Goal: Task Accomplishment & Management: Complete application form

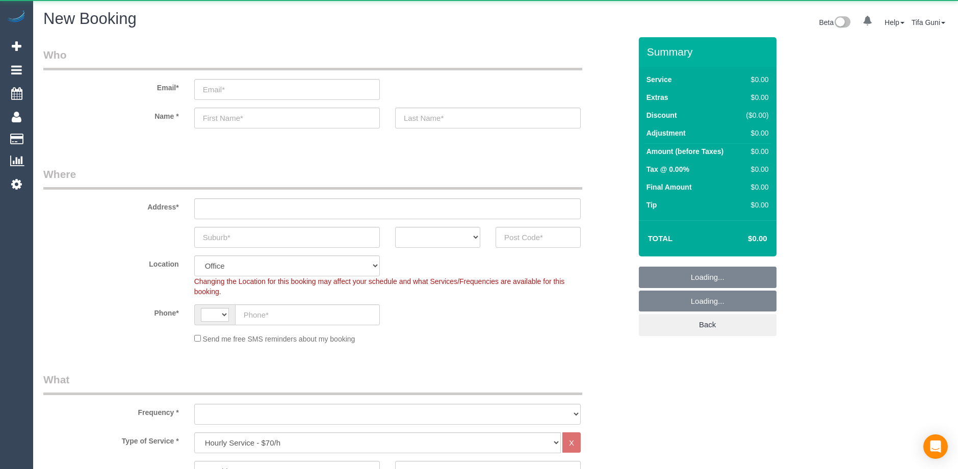
select select "string:AU"
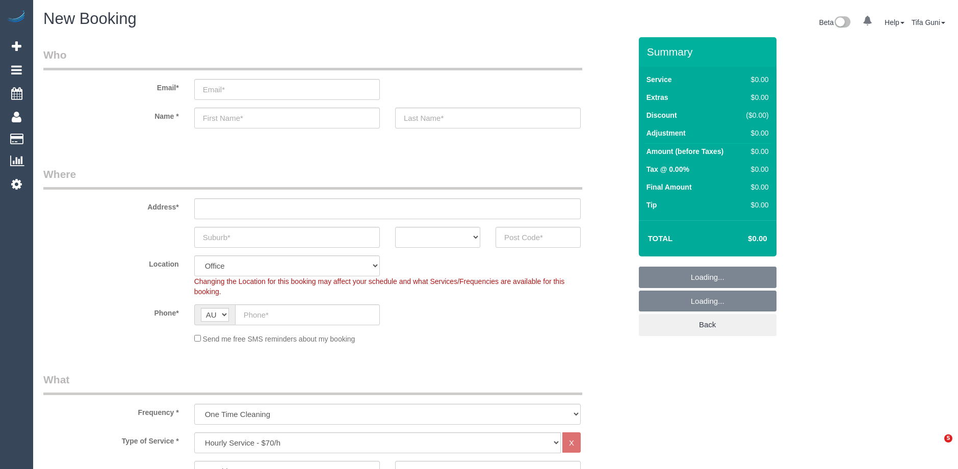
select select "object:2139"
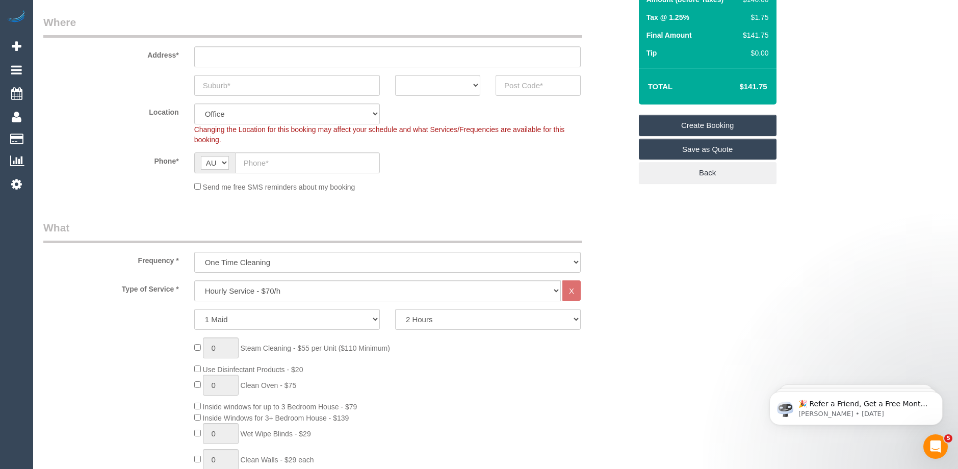
scroll to position [153, 0]
click at [256, 292] on select "Hourly Service - $70/h Hourly Service - $65/h Hourly Service - $60/h Hourly Ser…" at bounding box center [377, 289] width 366 height 21
select select "211"
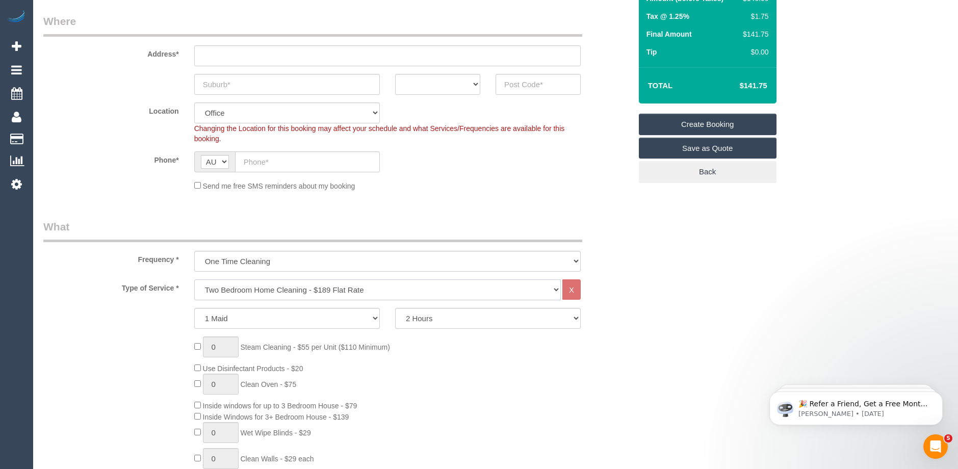
click at [194, 279] on select "Hourly Service - $70/h Hourly Service - $65/h Hourly Service - $60/h Hourly Ser…" at bounding box center [377, 289] width 366 height 21
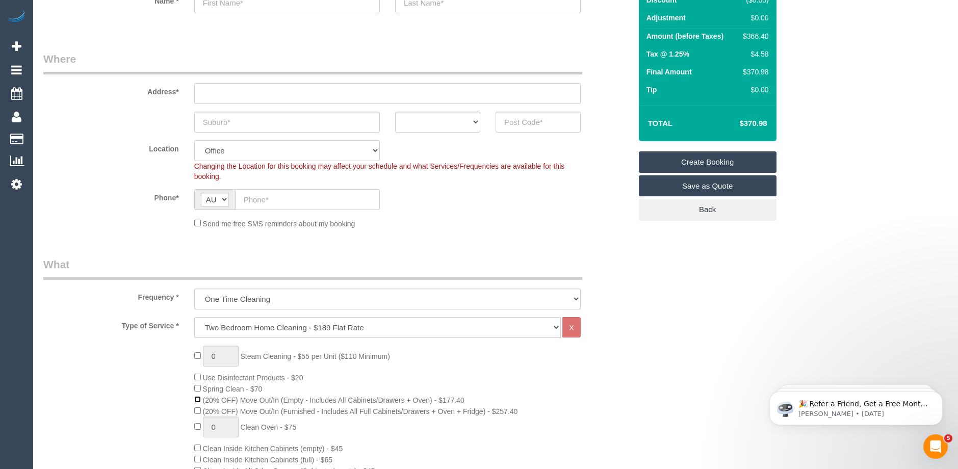
scroll to position [102, 0]
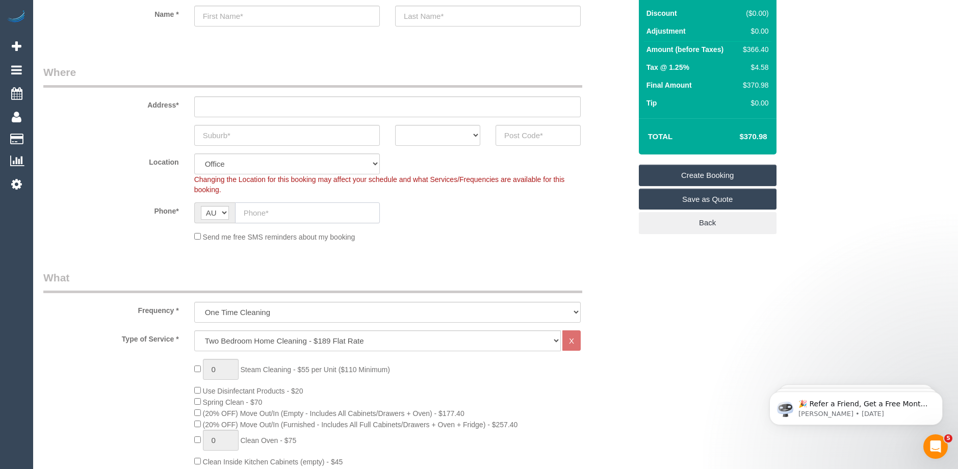
click at [265, 216] on input "text" at bounding box center [307, 212] width 145 height 21
paste input "61 439 099 270"
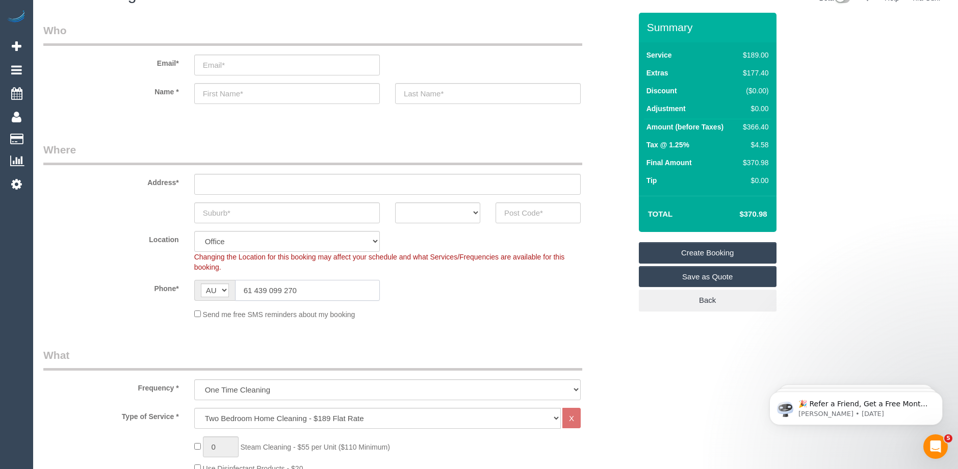
scroll to position [0, 0]
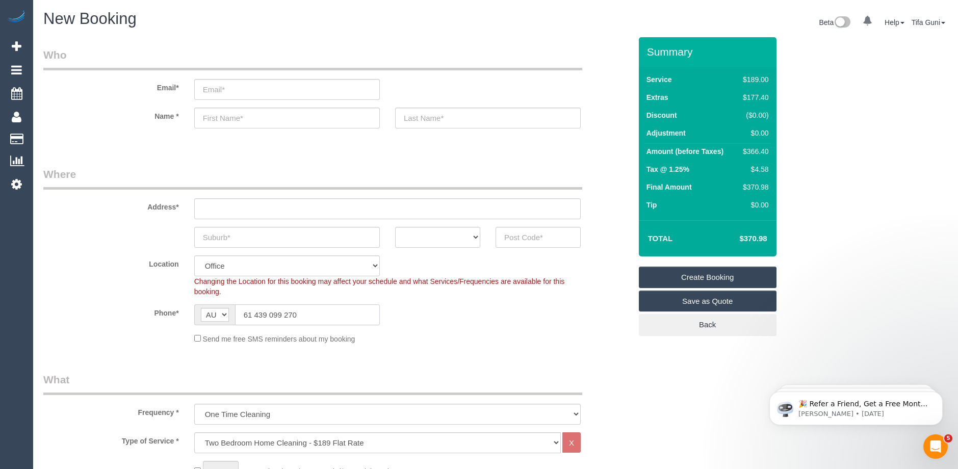
type input "61 439 099 270"
click at [224, 116] on input "text" at bounding box center [287, 118] width 186 height 21
drag, startPoint x: 344, startPoint y: 119, endPoint x: 102, endPoint y: 124, distance: 241.6
click at [102, 124] on div "Name * [EMAIL_ADDRESS][DOMAIN_NAME]" at bounding box center [337, 118] width 603 height 21
type input "[EMAIL_ADDRESS][DOMAIN_NAME]"
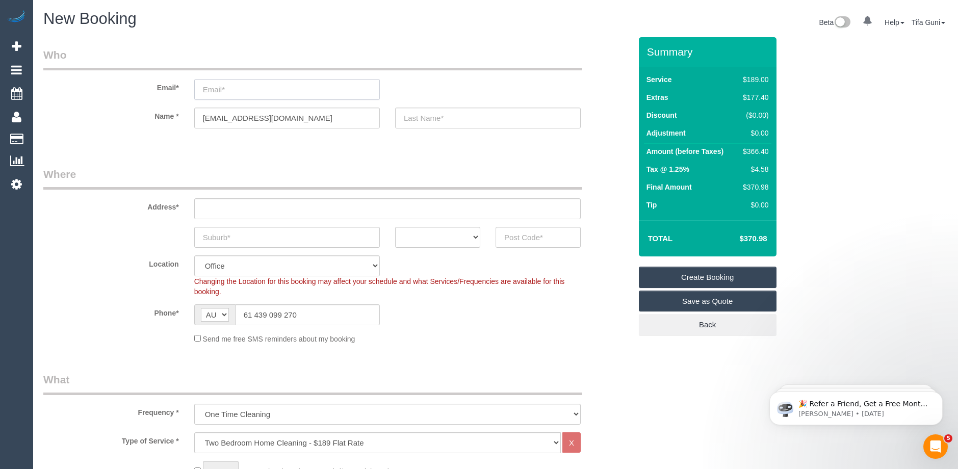
click at [218, 87] on input "email" at bounding box center [287, 89] width 186 height 21
drag, startPoint x: 339, startPoint y: 116, endPoint x: 174, endPoint y: 118, distance: 165.7
click at [174, 118] on div "Name * [EMAIL_ADDRESS][DOMAIN_NAME]" at bounding box center [337, 118] width 603 height 21
click at [219, 89] on input "email" at bounding box center [287, 89] width 186 height 21
paste input "[EMAIL_ADDRESS][DOMAIN_NAME]"
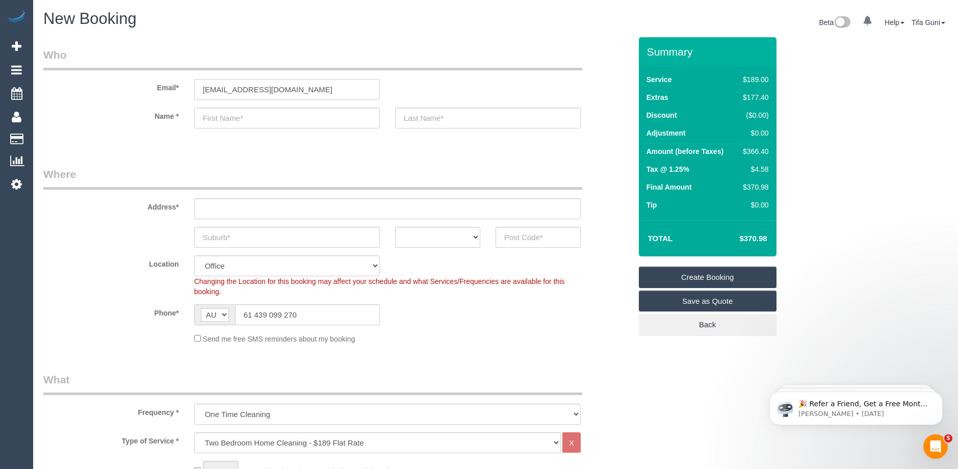
type input "[EMAIL_ADDRESS][DOMAIN_NAME]"
click at [243, 115] on input "text" at bounding box center [287, 118] width 186 height 21
click at [214, 210] on input "text" at bounding box center [387, 208] width 386 height 21
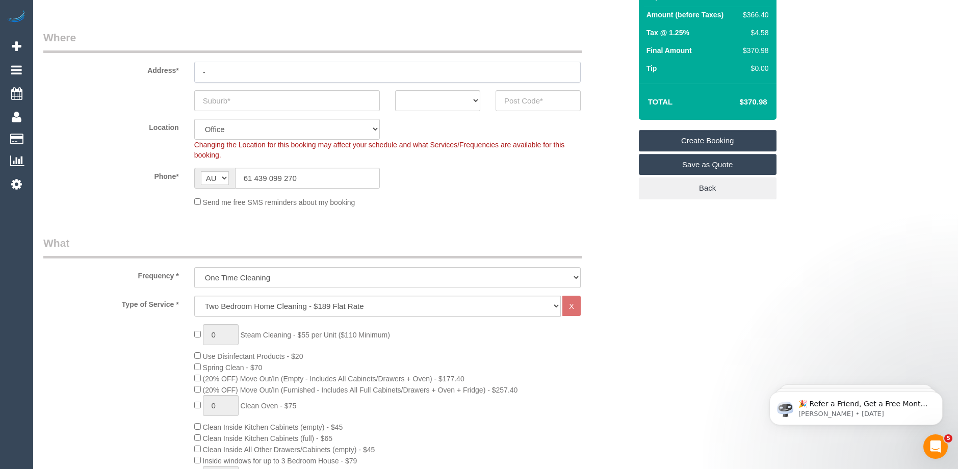
scroll to position [153, 0]
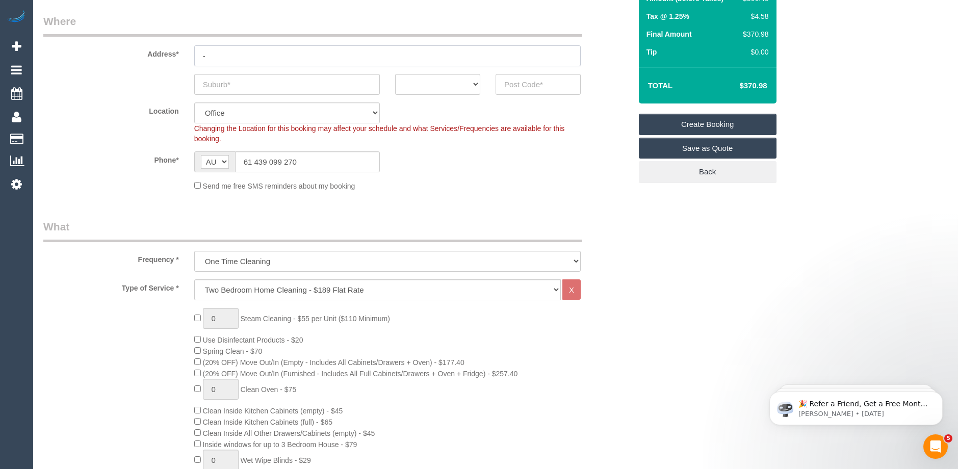
type input "-"
type input "1"
click at [221, 318] on input "1" at bounding box center [221, 318] width 36 height 21
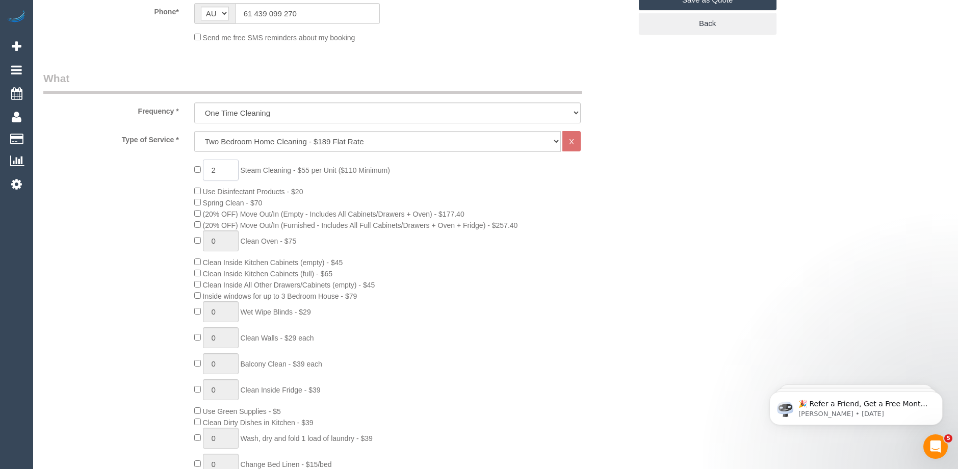
scroll to position [306, 0]
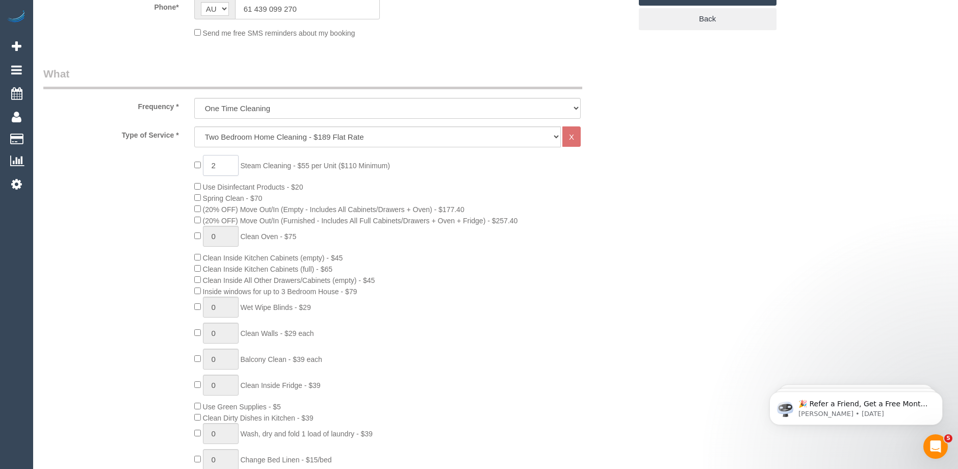
type input "2"
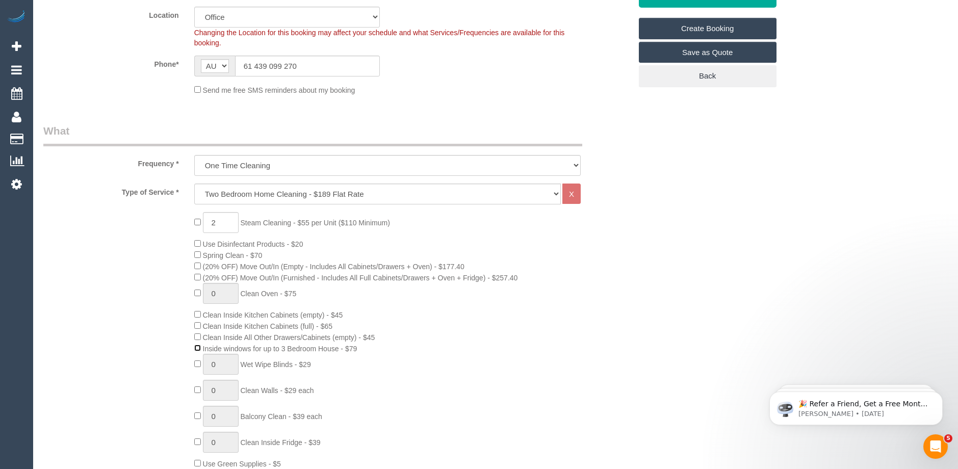
scroll to position [51, 0]
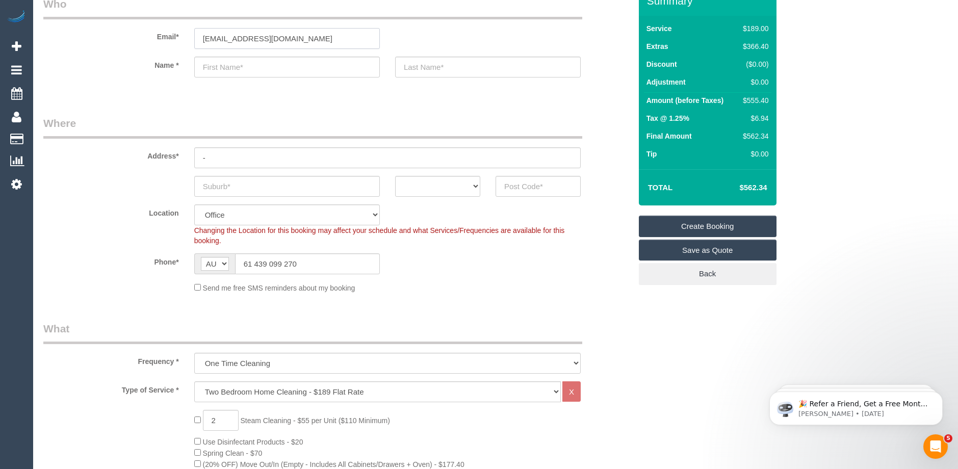
drag, startPoint x: 343, startPoint y: 38, endPoint x: 150, endPoint y: 44, distance: 192.3
click at [150, 44] on div "Email* [EMAIL_ADDRESS][DOMAIN_NAME]" at bounding box center [337, 22] width 603 height 52
paste input "[EMAIL_ADDRESS][DOMAIN_NAME]"
type input "[EMAIL_ADDRESS][DOMAIN_NAME]"
click at [234, 67] on input "text" at bounding box center [287, 67] width 186 height 21
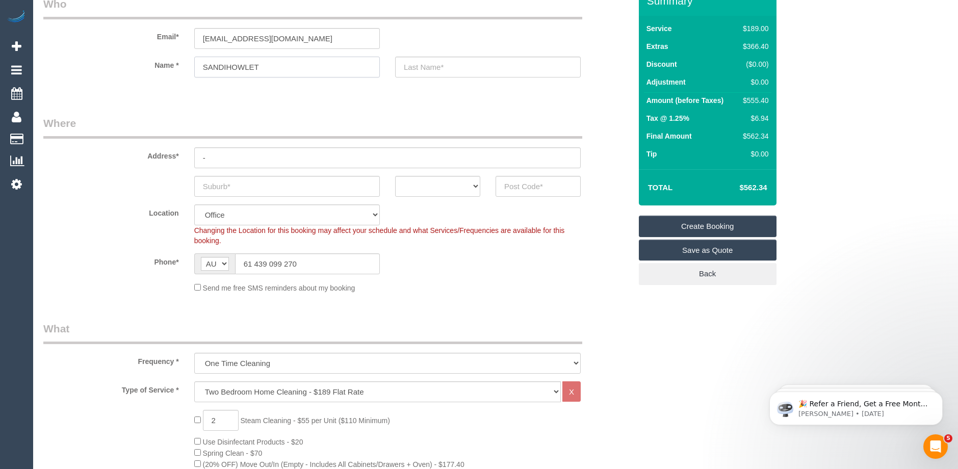
type input "SANDIHOWLETT"
drag, startPoint x: 280, startPoint y: 69, endPoint x: 163, endPoint y: 68, distance: 117.2
click at [163, 68] on div "Name * [GEOGRAPHIC_DATA]" at bounding box center [337, 67] width 603 height 21
drag, startPoint x: 338, startPoint y: 38, endPoint x: 149, endPoint y: 48, distance: 189.4
click at [149, 48] on div "Email* [EMAIL_ADDRESS][DOMAIN_NAME]" at bounding box center [337, 22] width 603 height 52
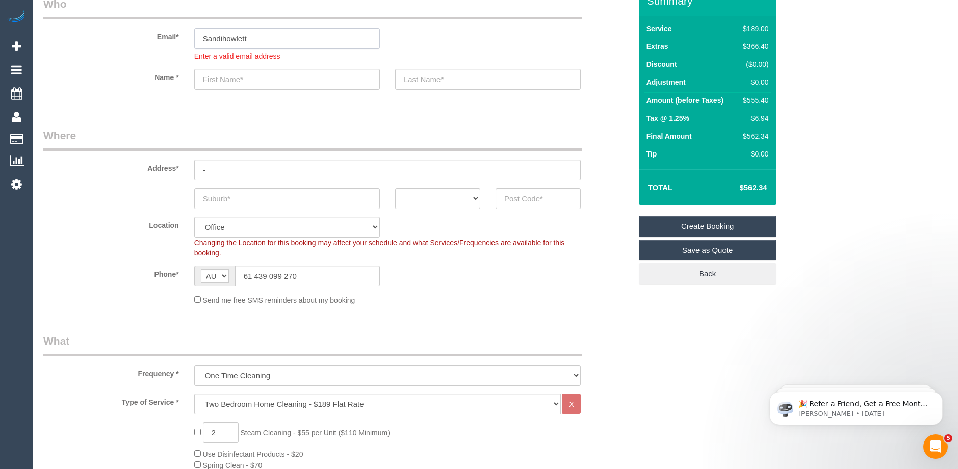
click at [269, 37] on input "Sandihowlett" at bounding box center [287, 38] width 186 height 21
type input "[EMAIL_ADDRESS][DOMAIN_NAME]"
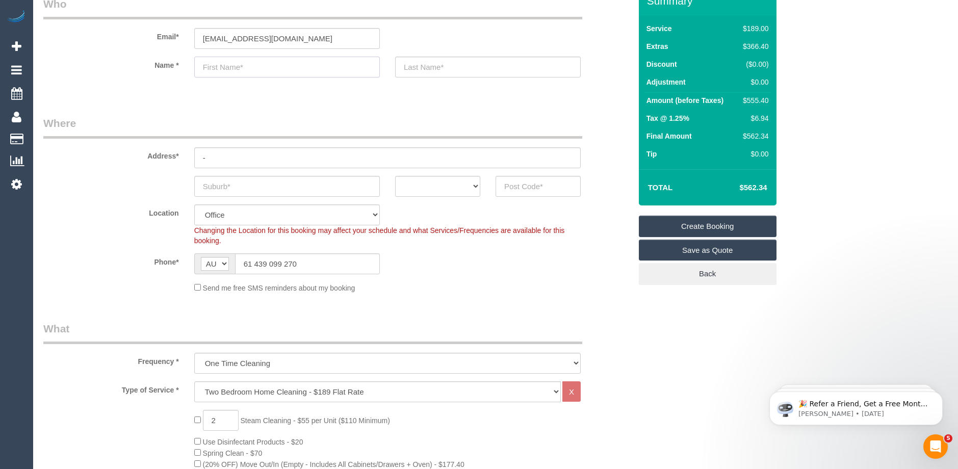
click at [249, 81] on sui-booking-customer "Email* [EMAIL_ADDRESS][DOMAIN_NAME] Name *" at bounding box center [337, 41] width 588 height 91
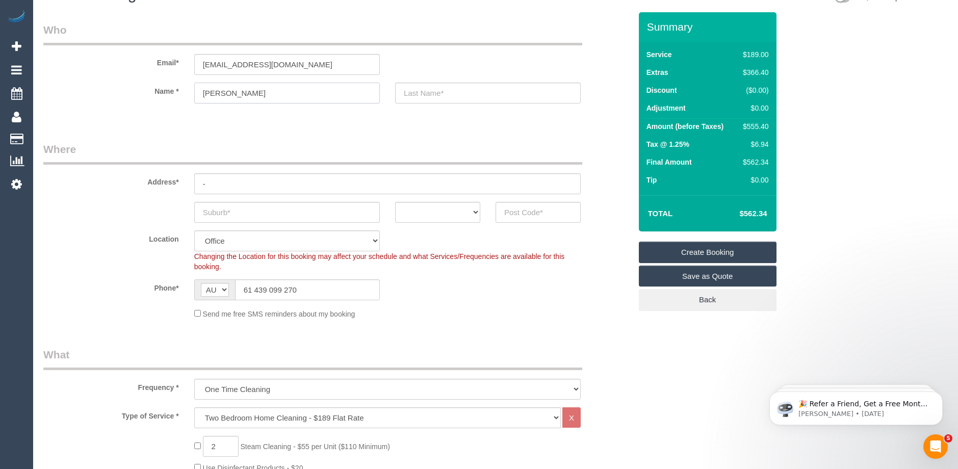
scroll to position [0, 0]
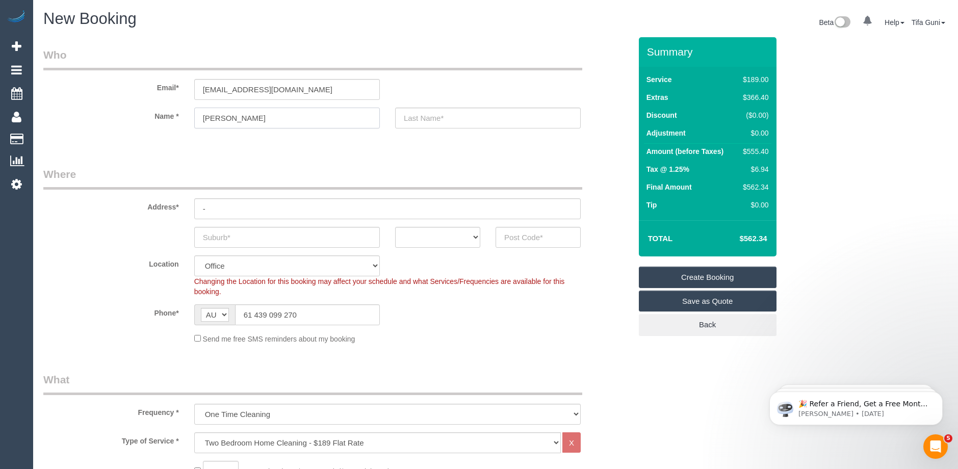
type input "[PERSON_NAME]"
click at [440, 118] on input "text" at bounding box center [488, 118] width 186 height 21
type input "[PERSON_NAME]"
drag, startPoint x: 253, startPoint y: 314, endPoint x: 228, endPoint y: 317, distance: 25.1
click at [228, 317] on div "AF AL DZ AD AO AI AQ AG AR AM AW AU AT AZ BS BH BD BB BY BE BZ BJ BM BT BO BA B…" at bounding box center [287, 314] width 186 height 21
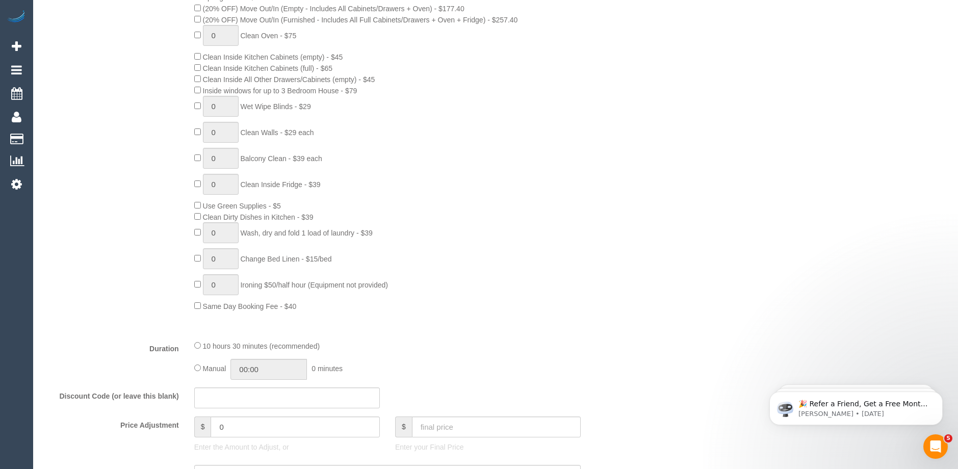
scroll to position [408, 0]
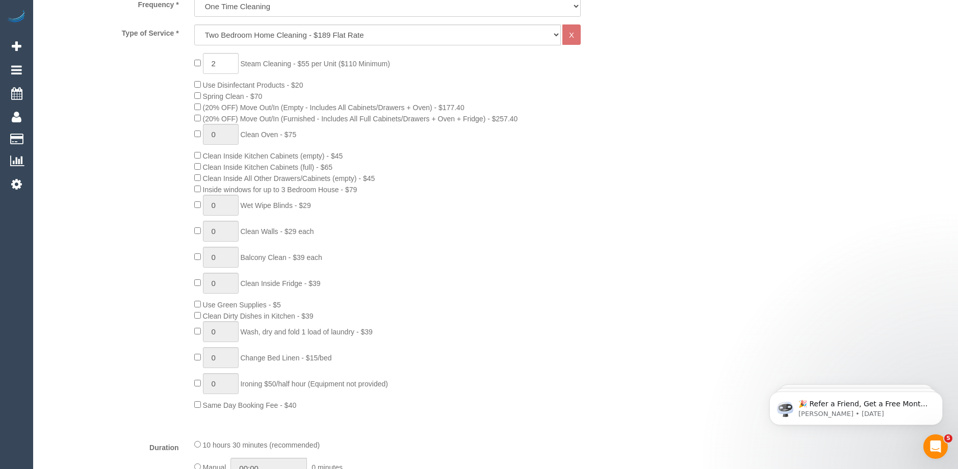
type input "0439 099 270"
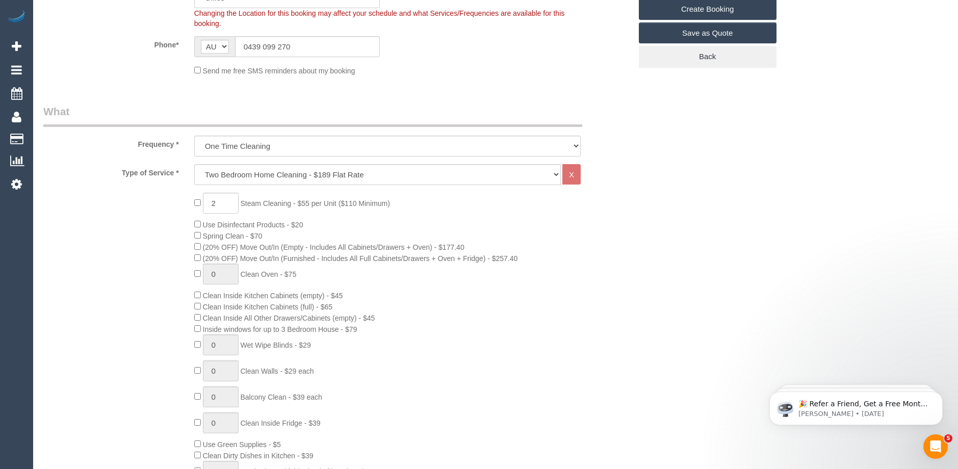
scroll to position [51, 0]
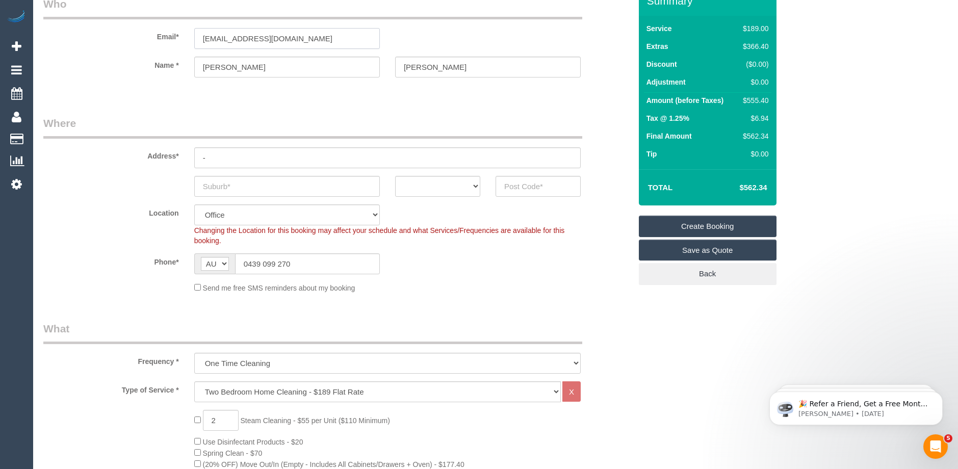
drag, startPoint x: 295, startPoint y: 40, endPoint x: 170, endPoint y: 44, distance: 124.9
click at [170, 44] on div "Email* [EMAIL_ADDRESS][DOMAIN_NAME]" at bounding box center [337, 22] width 603 height 52
click at [518, 269] on div "Phone* AF AL DZ AD AO AI AQ AG AR AM AW AU AT AZ BS BH BD BB BY BE BZ BJ BM BT …" at bounding box center [337, 263] width 603 height 21
drag, startPoint x: 769, startPoint y: 118, endPoint x: 738, endPoint y: 118, distance: 31.1
click at [738, 118] on td "$6.94" at bounding box center [753, 120] width 35 height 18
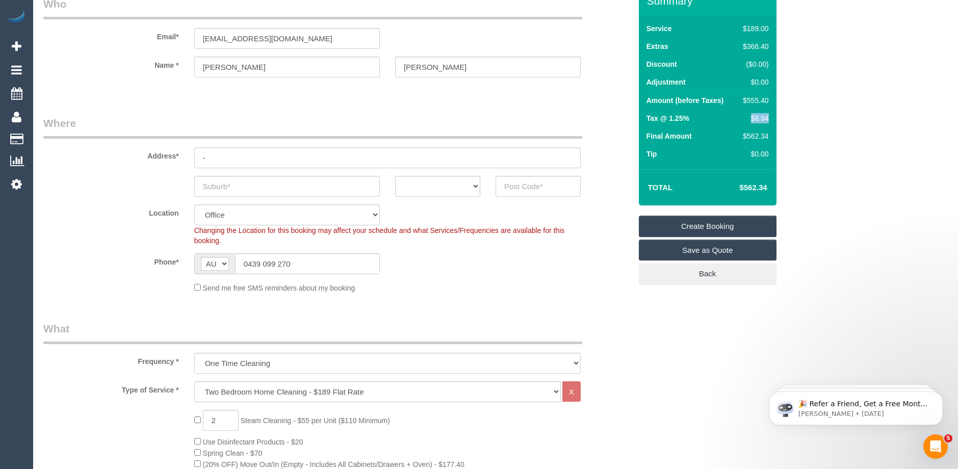
copy div "$6.94"
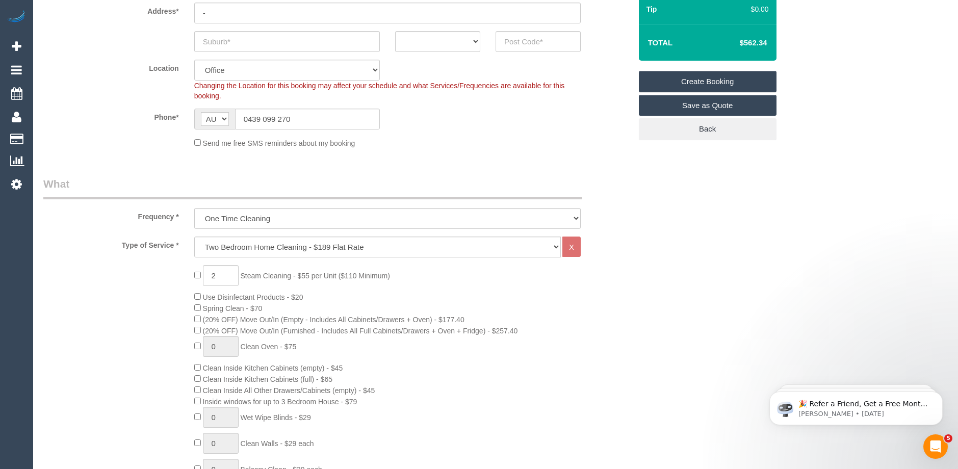
scroll to position [255, 0]
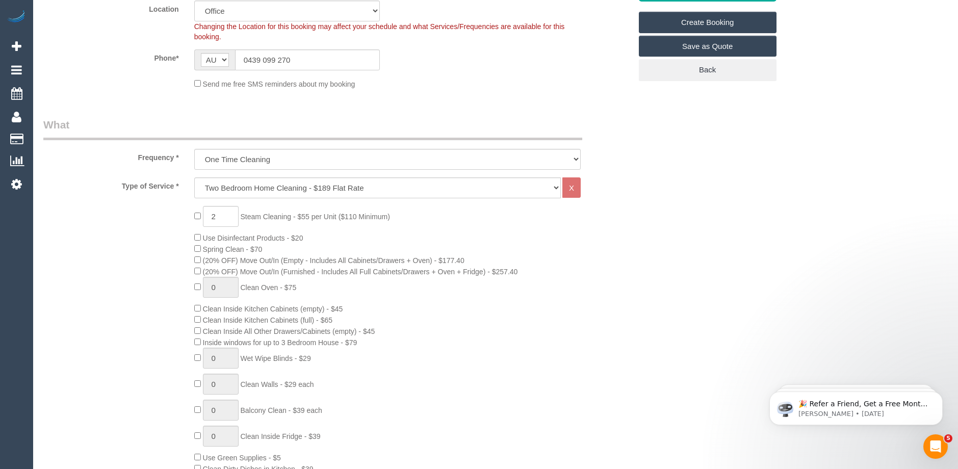
drag, startPoint x: 352, startPoint y: 342, endPoint x: 186, endPoint y: 341, distance: 165.7
click at [187, 341] on div "2 Steam Cleaning - $55 per Unit ($110 Minimum) Use Disinfectant Products - $20 …" at bounding box center [413, 384] width 452 height 357
copy span "Inside windows for up to 3 Bedroom House - $79"
click at [406, 245] on div "0 Steam Cleaning - $55 per Unit ($110 Minimum) Use Disinfectant Products - $20 …" at bounding box center [413, 384] width 452 height 357
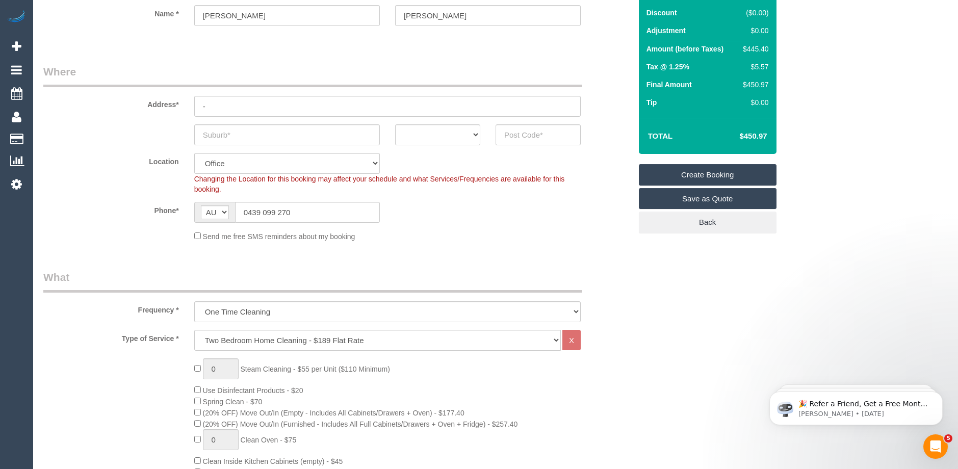
scroll to position [102, 0]
click at [711, 124] on td "$450.97" at bounding box center [737, 136] width 66 height 25
drag, startPoint x: 769, startPoint y: 65, endPoint x: 735, endPoint y: 67, distance: 33.2
click at [735, 67] on tr "Tax @ 1.25% $5.57" at bounding box center [707, 69] width 127 height 18
copy tr "$5.57"
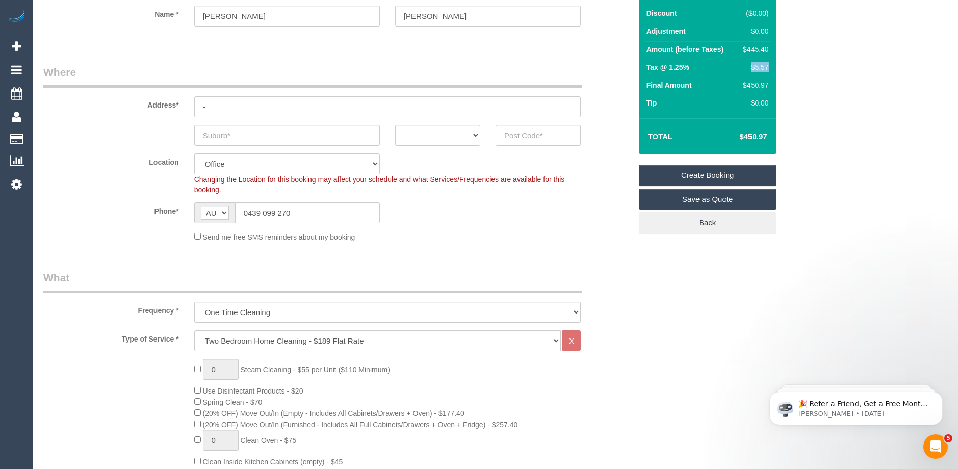
drag, startPoint x: 768, startPoint y: 135, endPoint x: 733, endPoint y: 137, distance: 34.7
click at [733, 137] on td "$450.97" at bounding box center [737, 136] width 66 height 25
copy h4 "$450.97"
type input "1"
click at [217, 368] on input "1" at bounding box center [221, 369] width 36 height 21
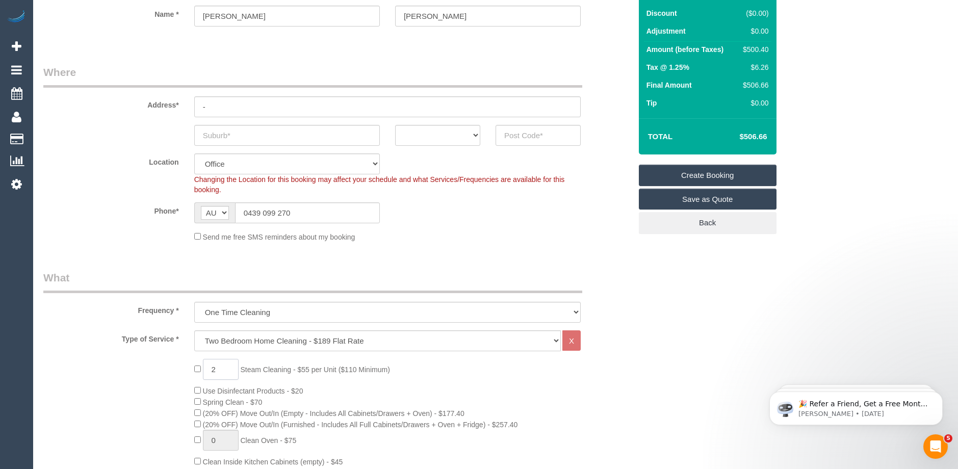
type input "2"
drag, startPoint x: 768, startPoint y: 139, endPoint x: 740, endPoint y: 137, distance: 28.1
click at [740, 137] on td "$562.34" at bounding box center [737, 136] width 66 height 25
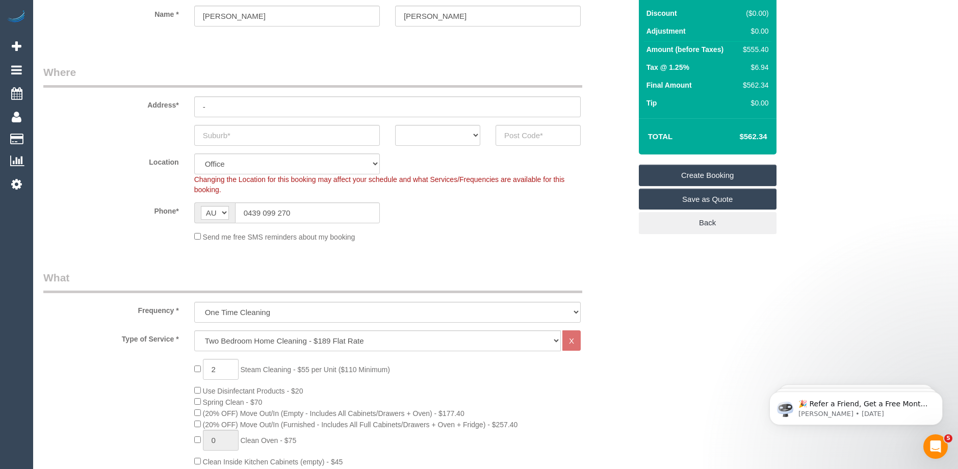
copy h4 "$562.34"
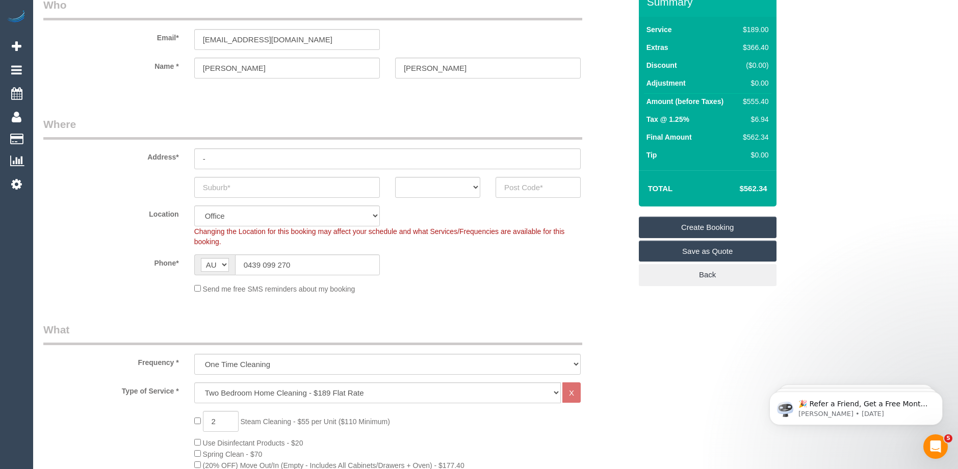
scroll to position [0, 0]
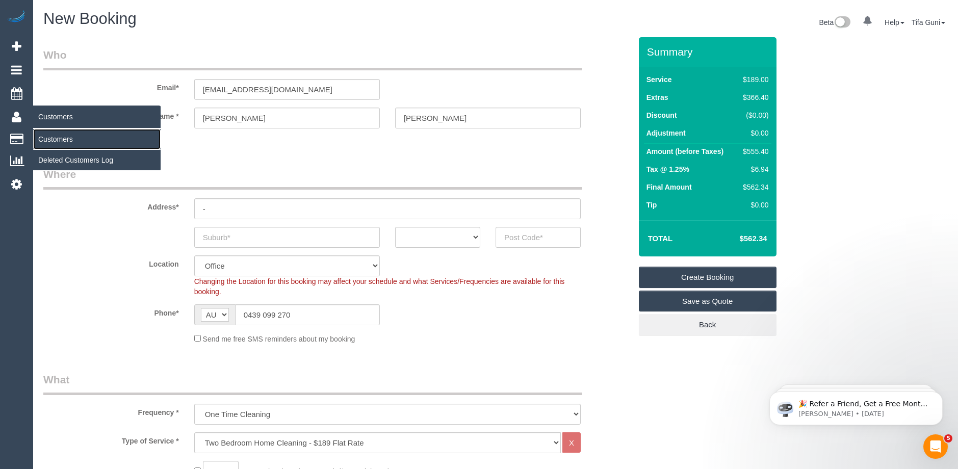
click at [70, 139] on link "Customers" at bounding box center [96, 139] width 127 height 20
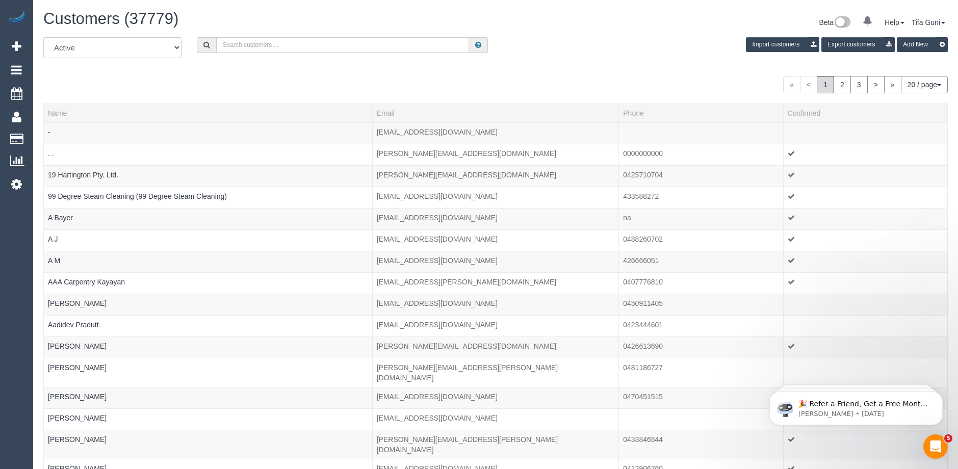
click at [269, 47] on input "text" at bounding box center [342, 45] width 253 height 16
paste input "[PERSON_NAME]"
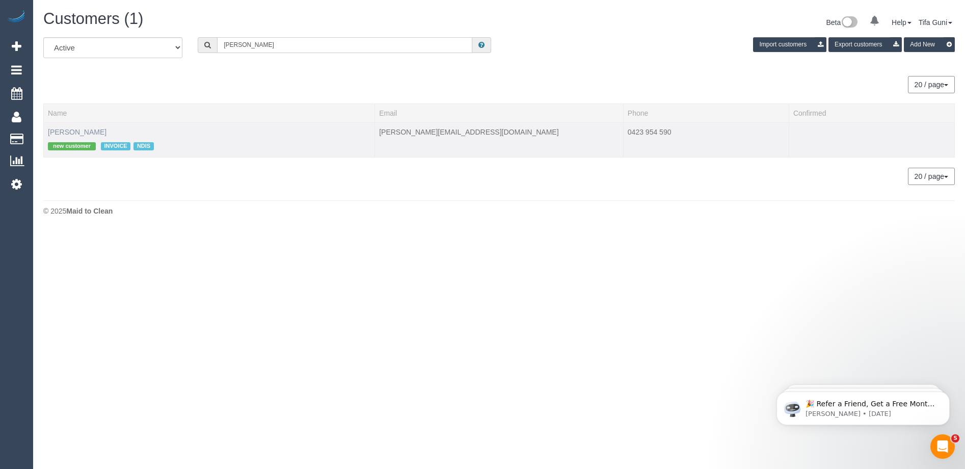
type input "[PERSON_NAME]"
click at [68, 133] on link "[PERSON_NAME]" at bounding box center [77, 132] width 59 height 8
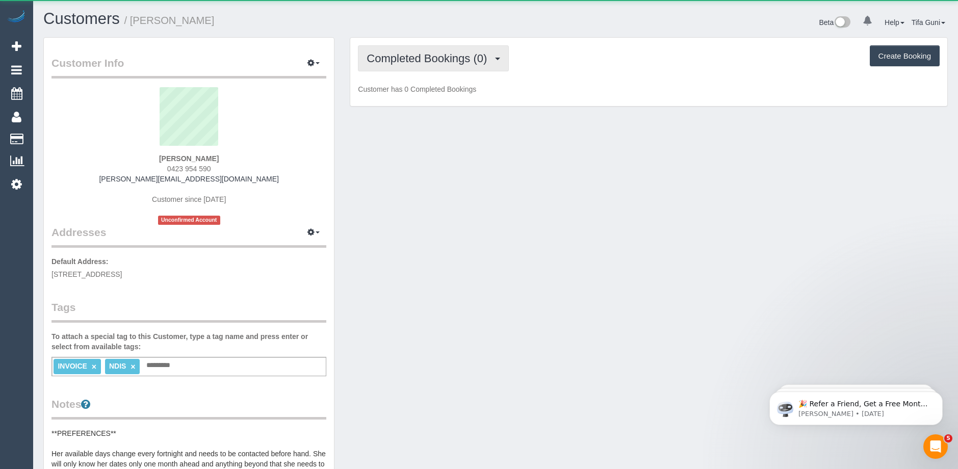
click at [423, 59] on span "Completed Bookings (0)" at bounding box center [428, 58] width 125 height 13
